Goal: Register for event/course

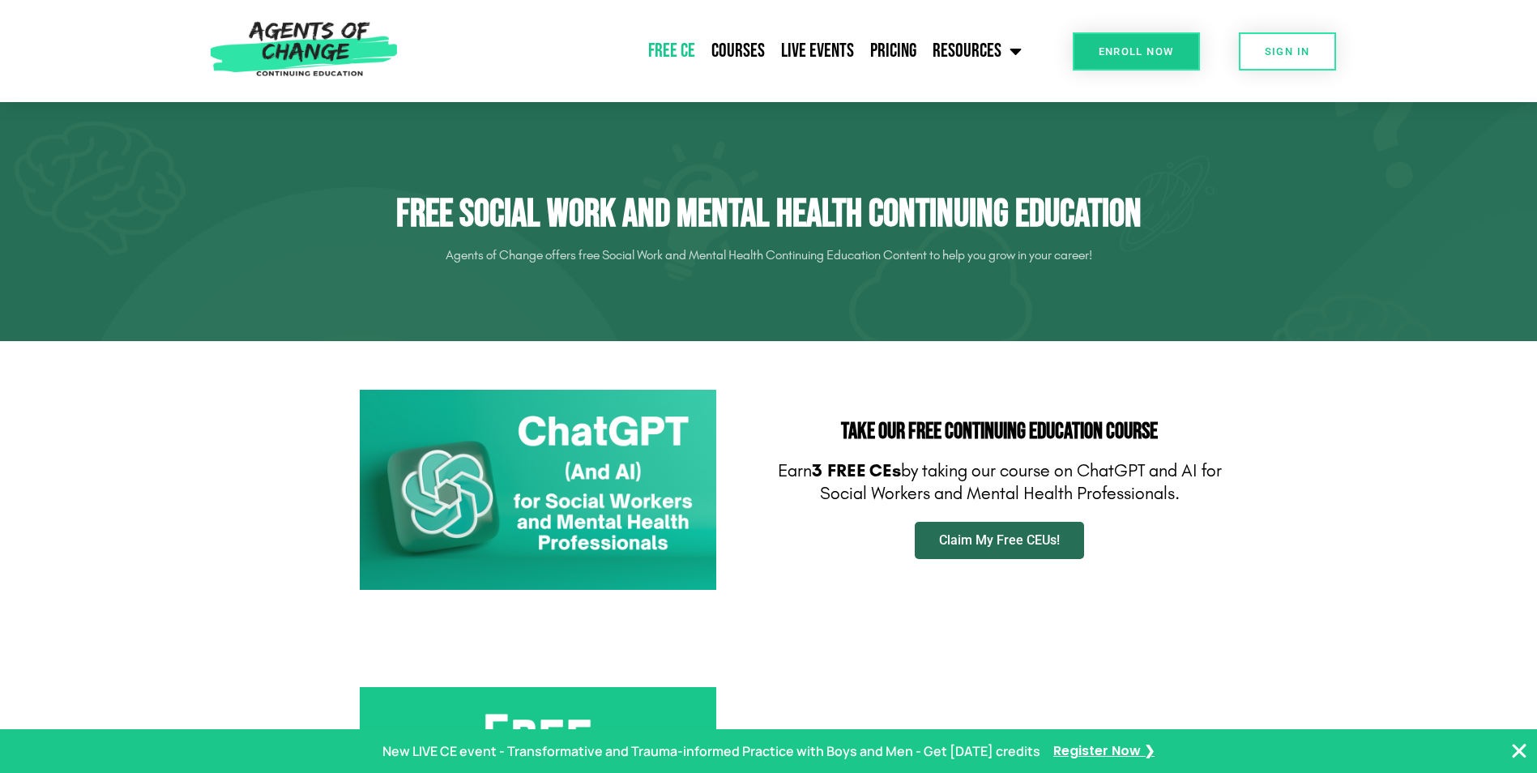
click at [991, 544] on span "Claim My Free CEUs!" at bounding box center [999, 540] width 121 height 13
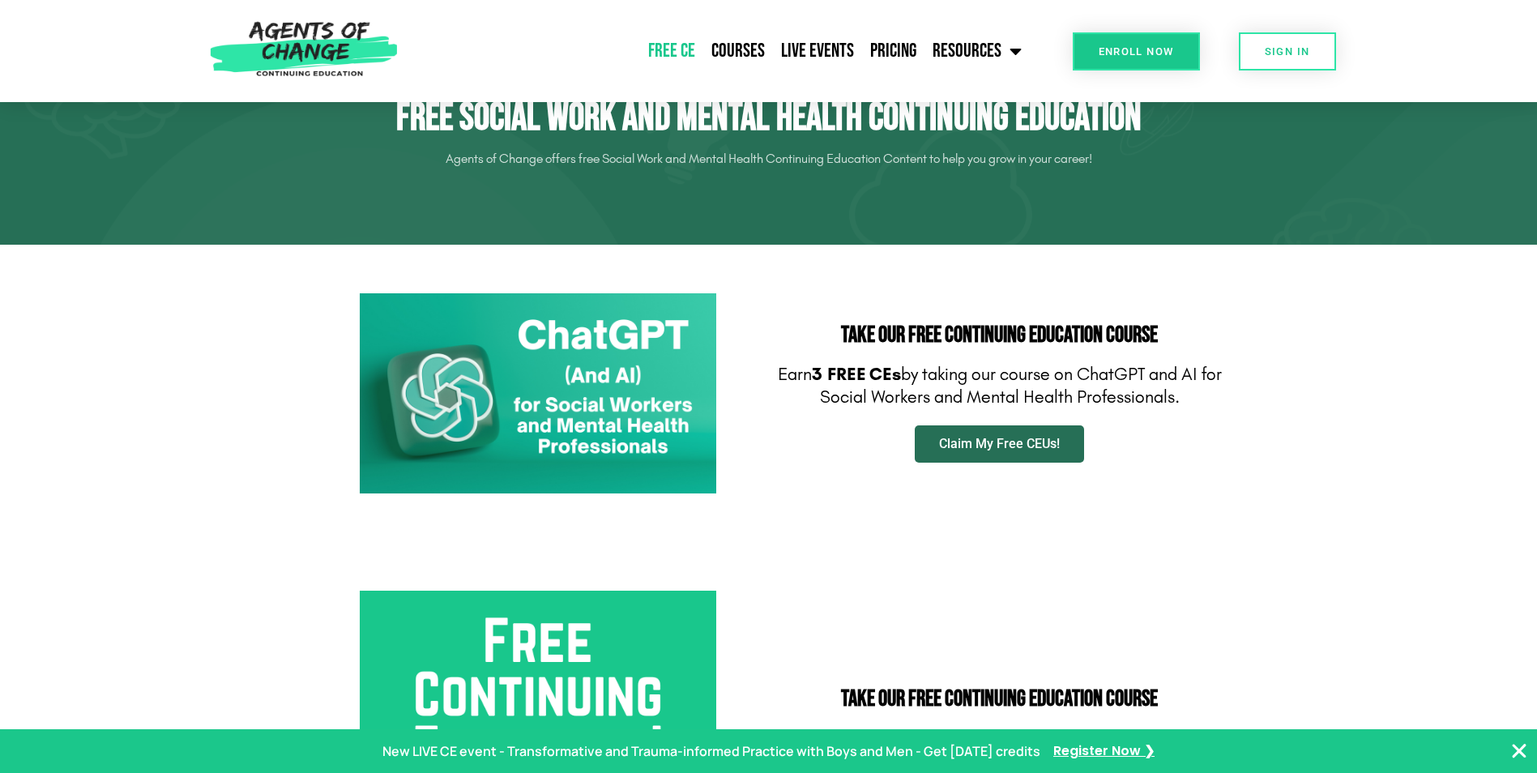
scroll to position [81, 0]
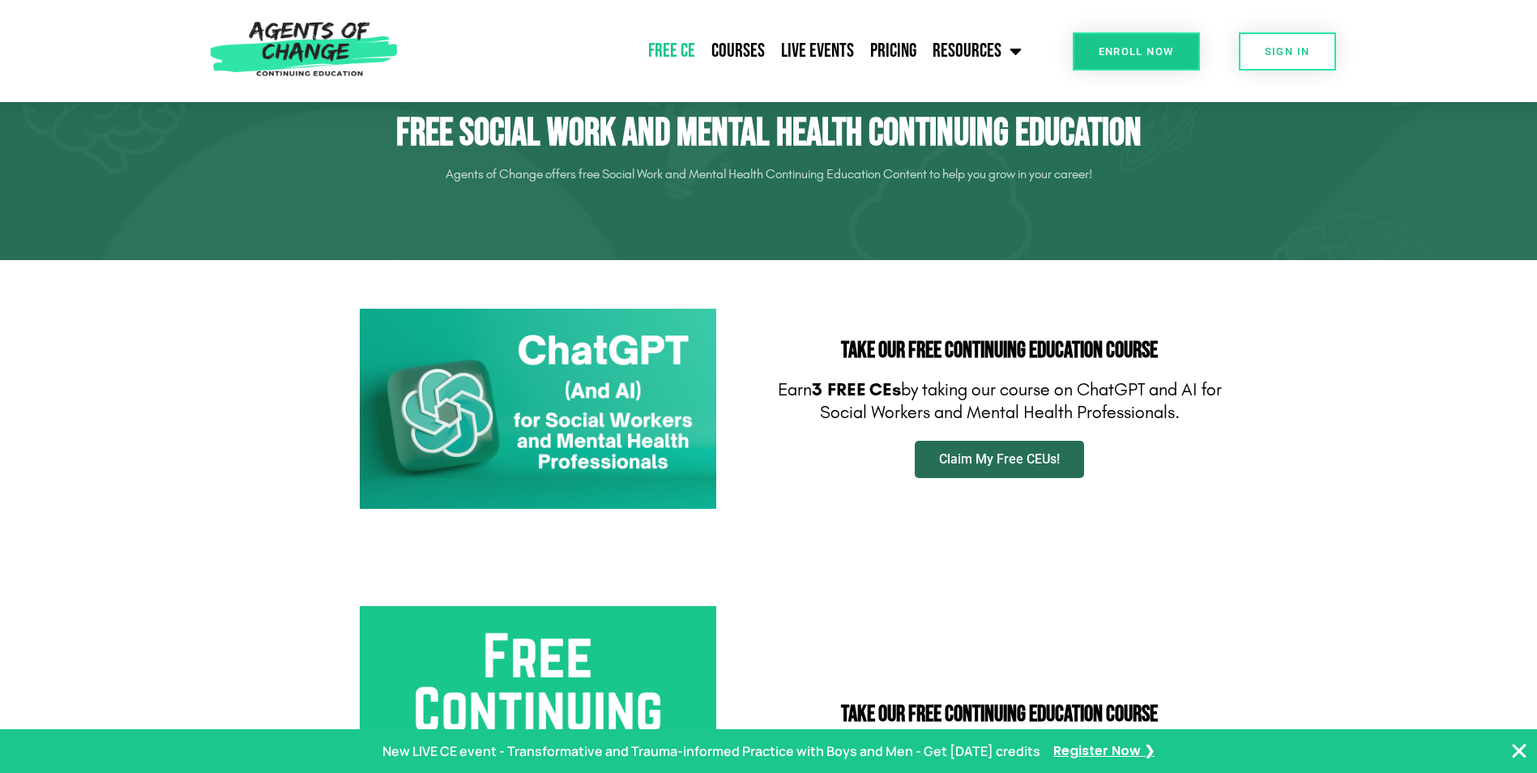
click at [1074, 467] on link "Claim My Free CEUs!" at bounding box center [998, 459] width 169 height 37
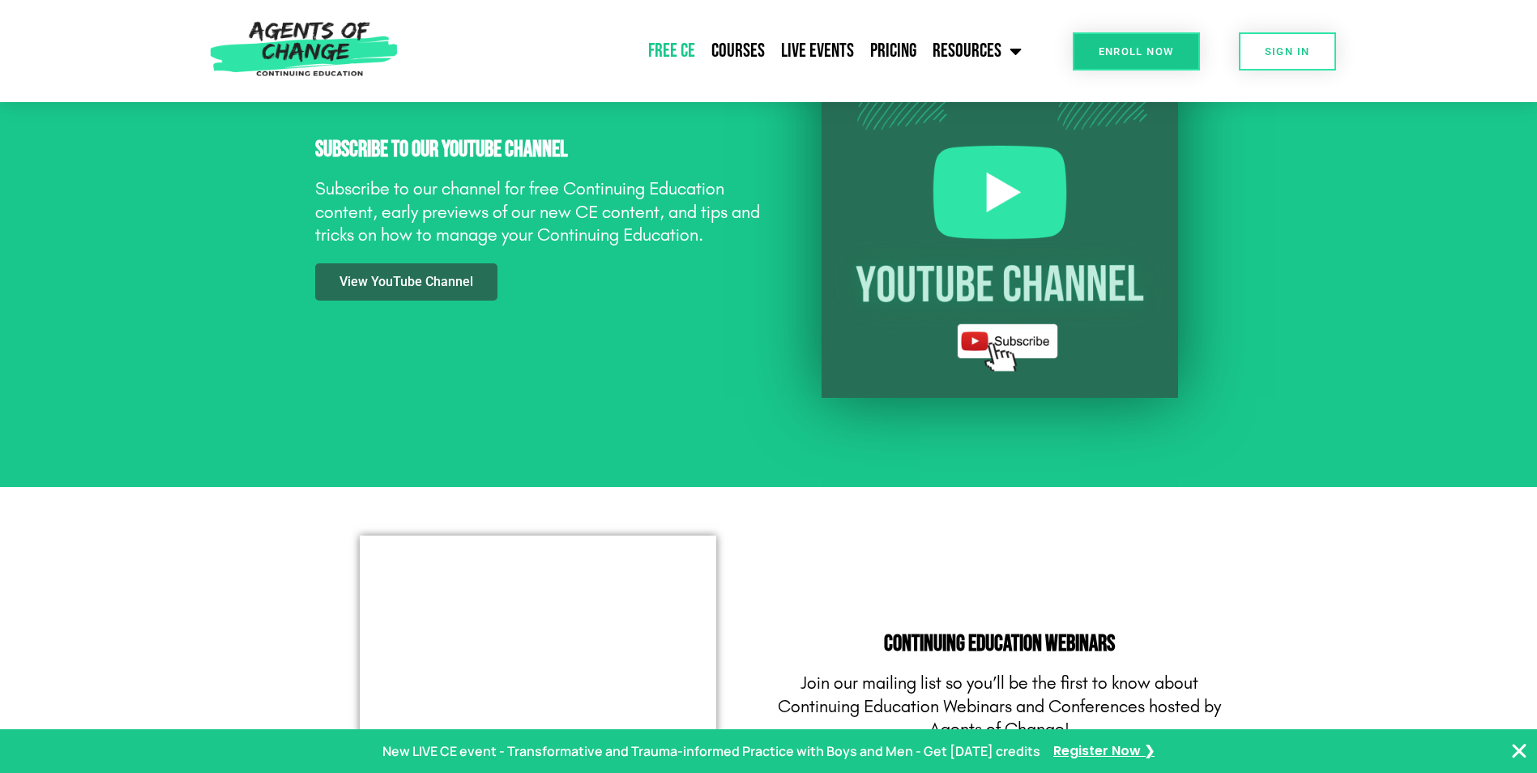
scroll to position [1458, 0]
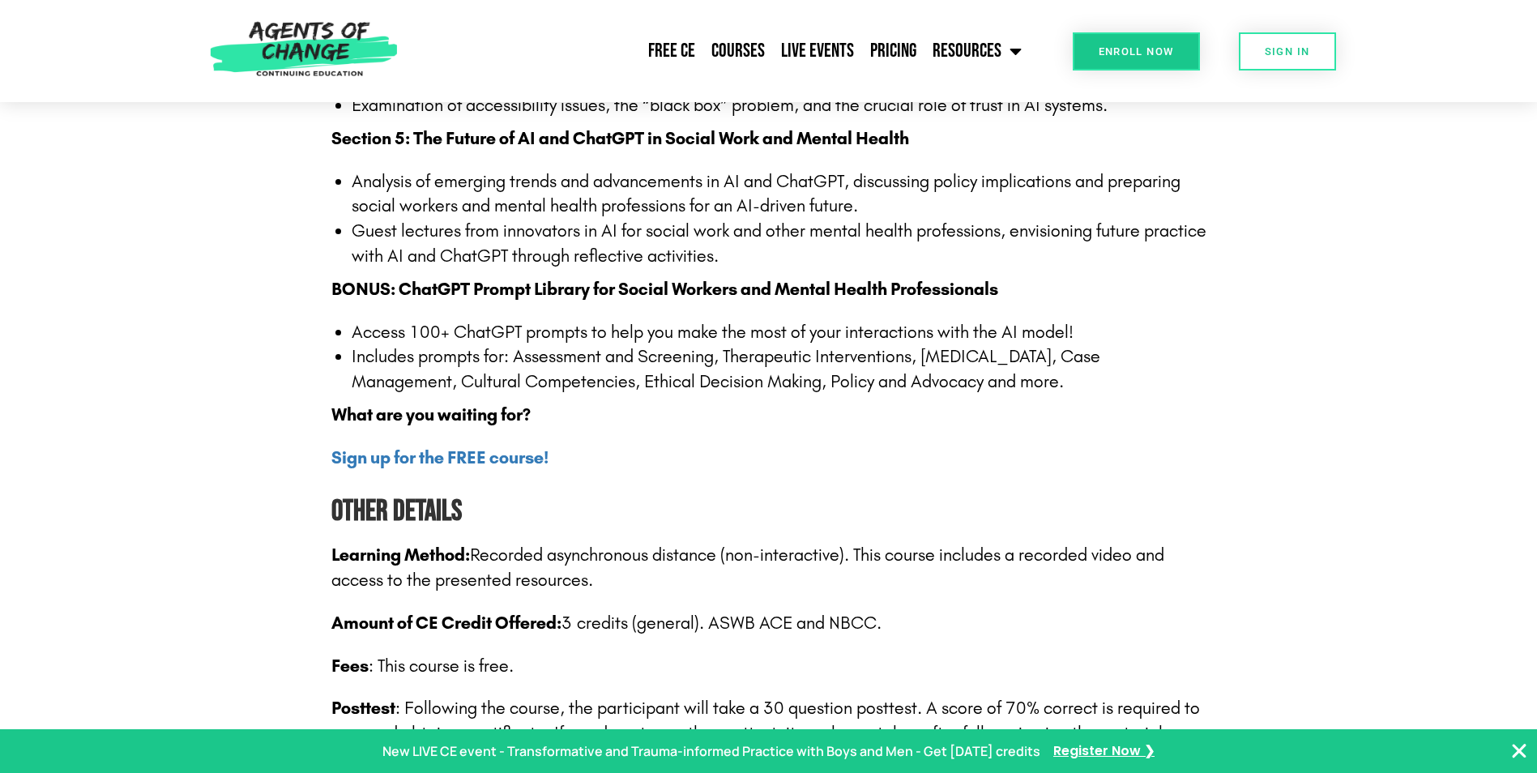
scroll to position [2025, 0]
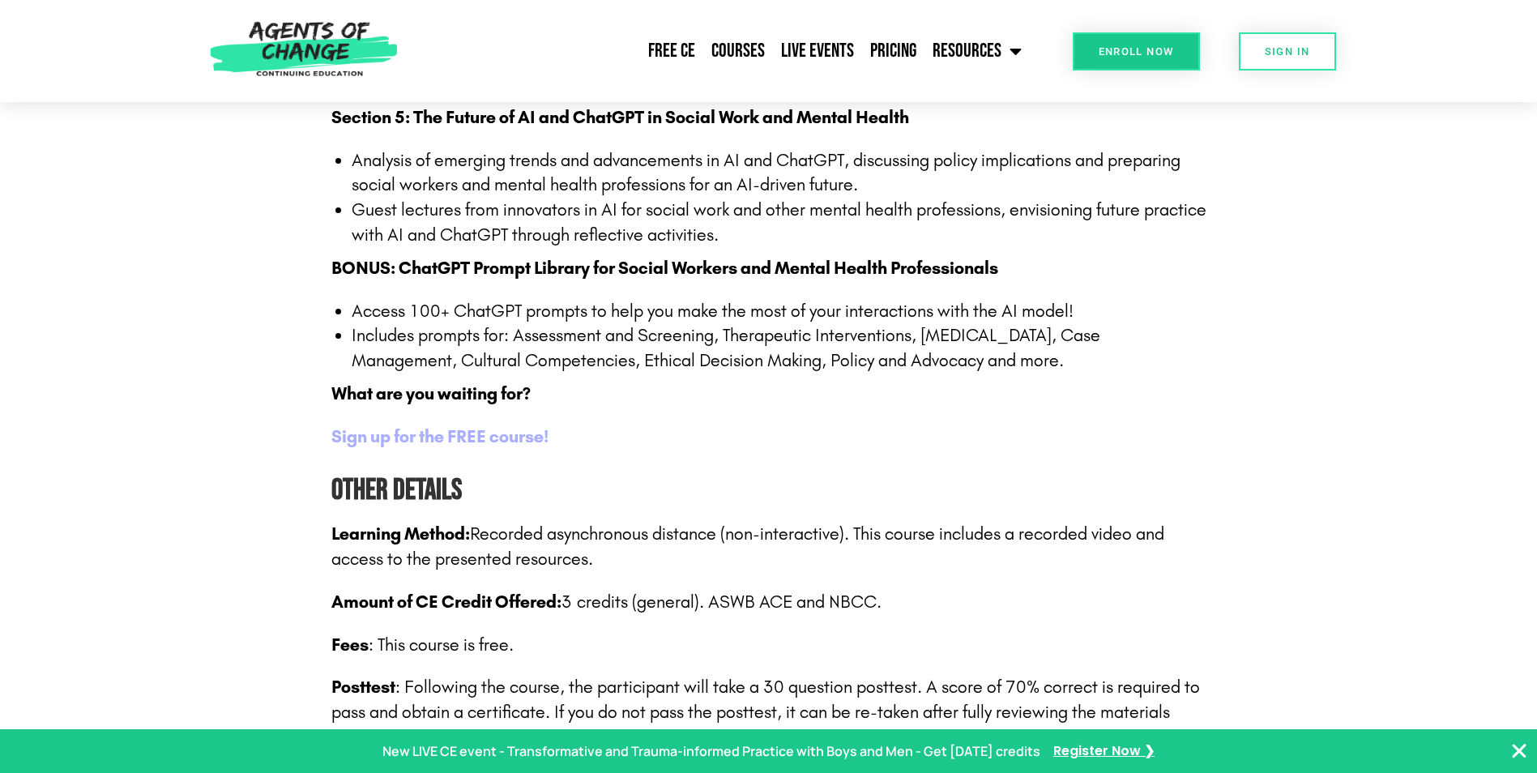
click at [490, 441] on b "Sign up for the FREE course!" at bounding box center [439, 436] width 217 height 21
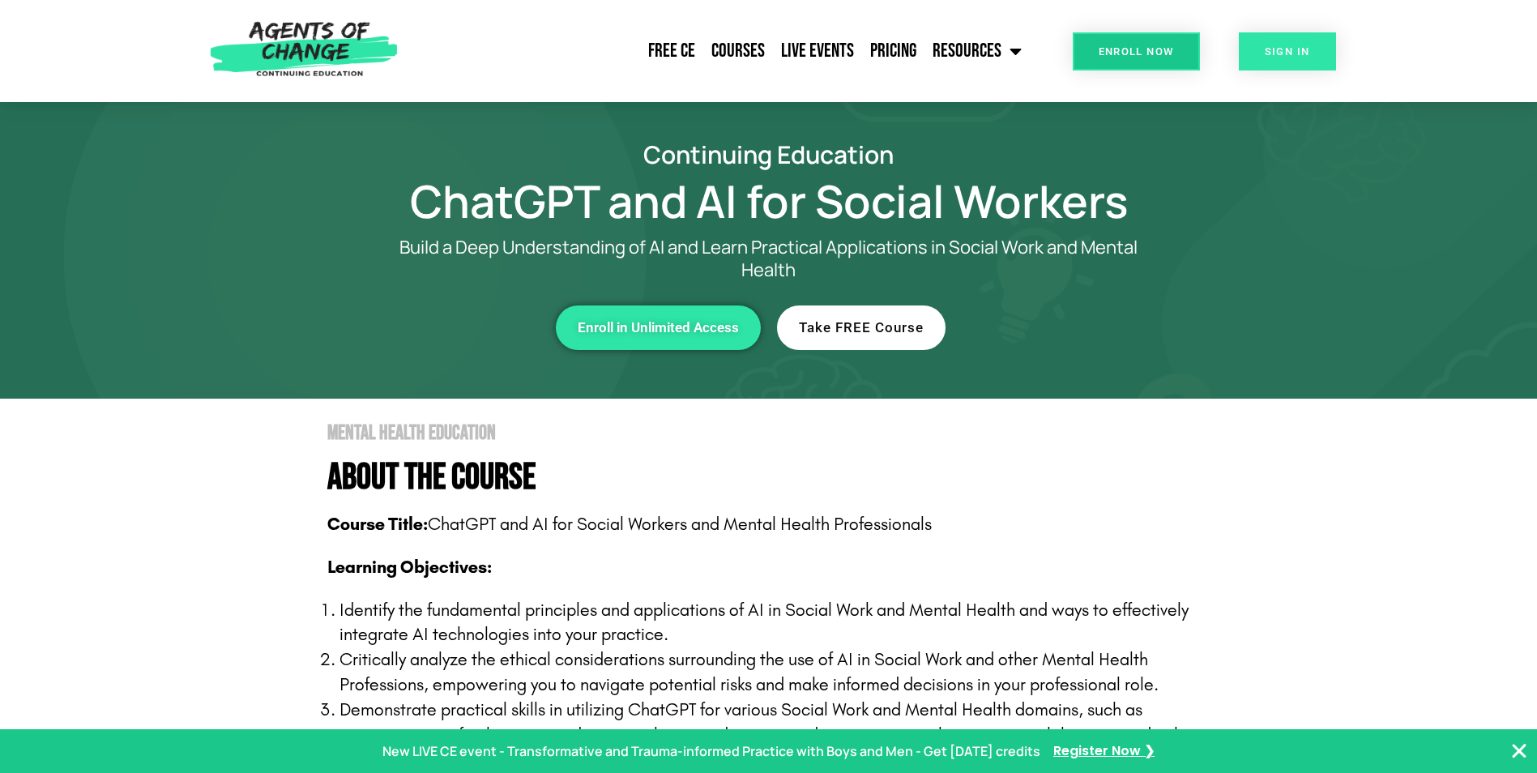
click at [1285, 57] on span "SIGN IN" at bounding box center [1286, 51] width 45 height 11
